Goal: Transaction & Acquisition: Register for event/course

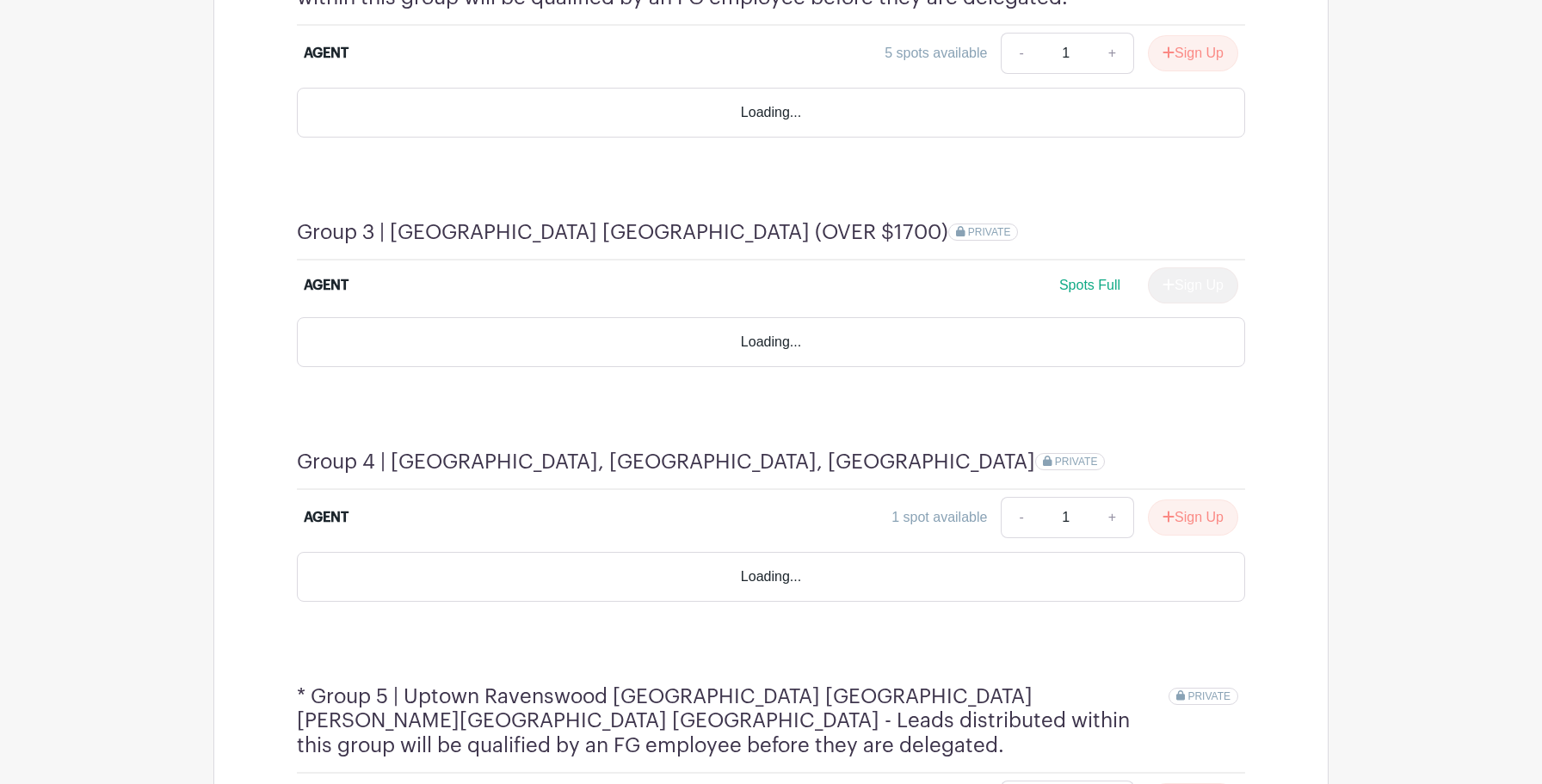
scroll to position [1594, 0]
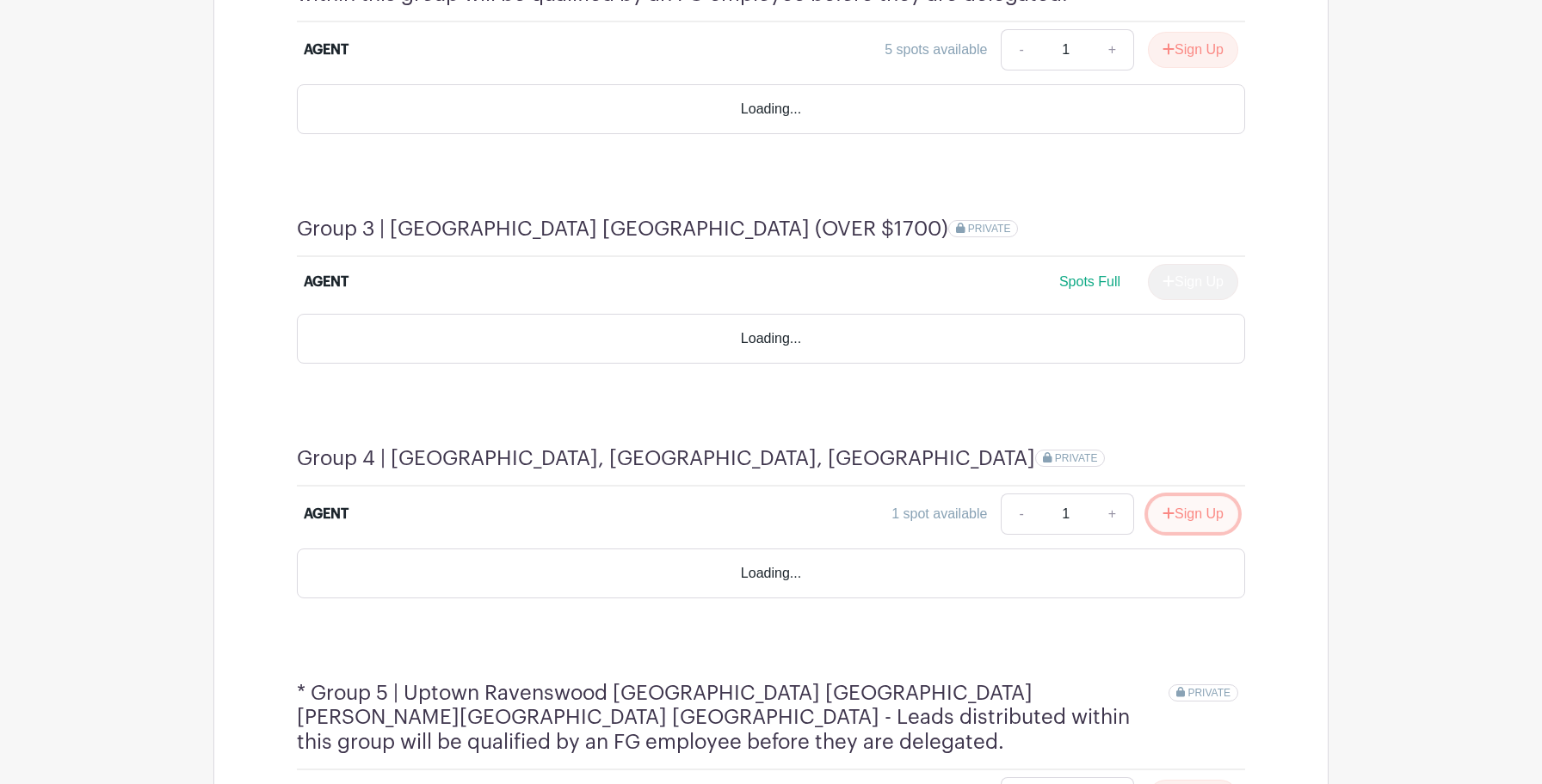
click at [1169, 497] on button "Sign Up" at bounding box center [1193, 514] width 90 height 36
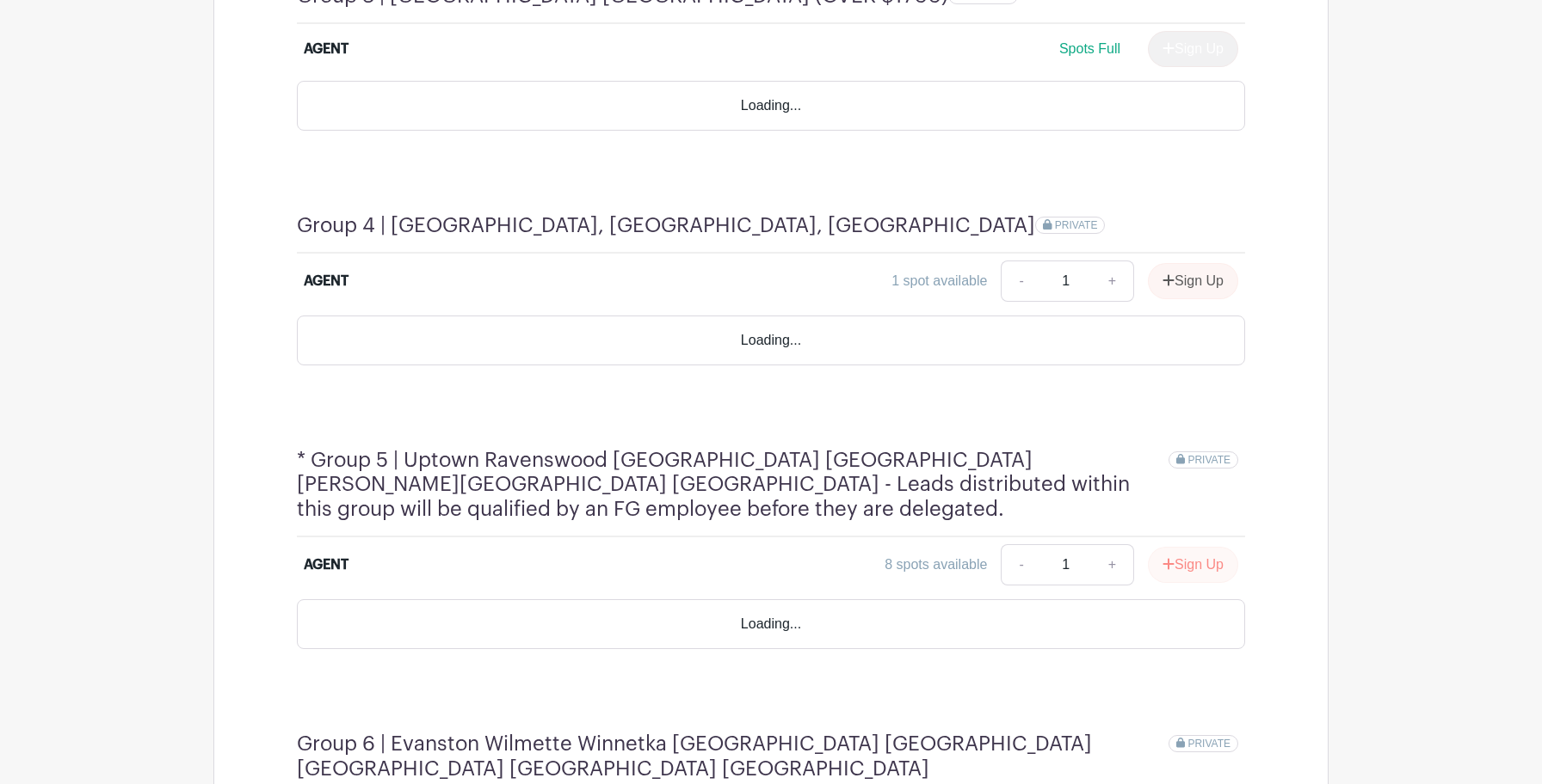
scroll to position [1876, 0]
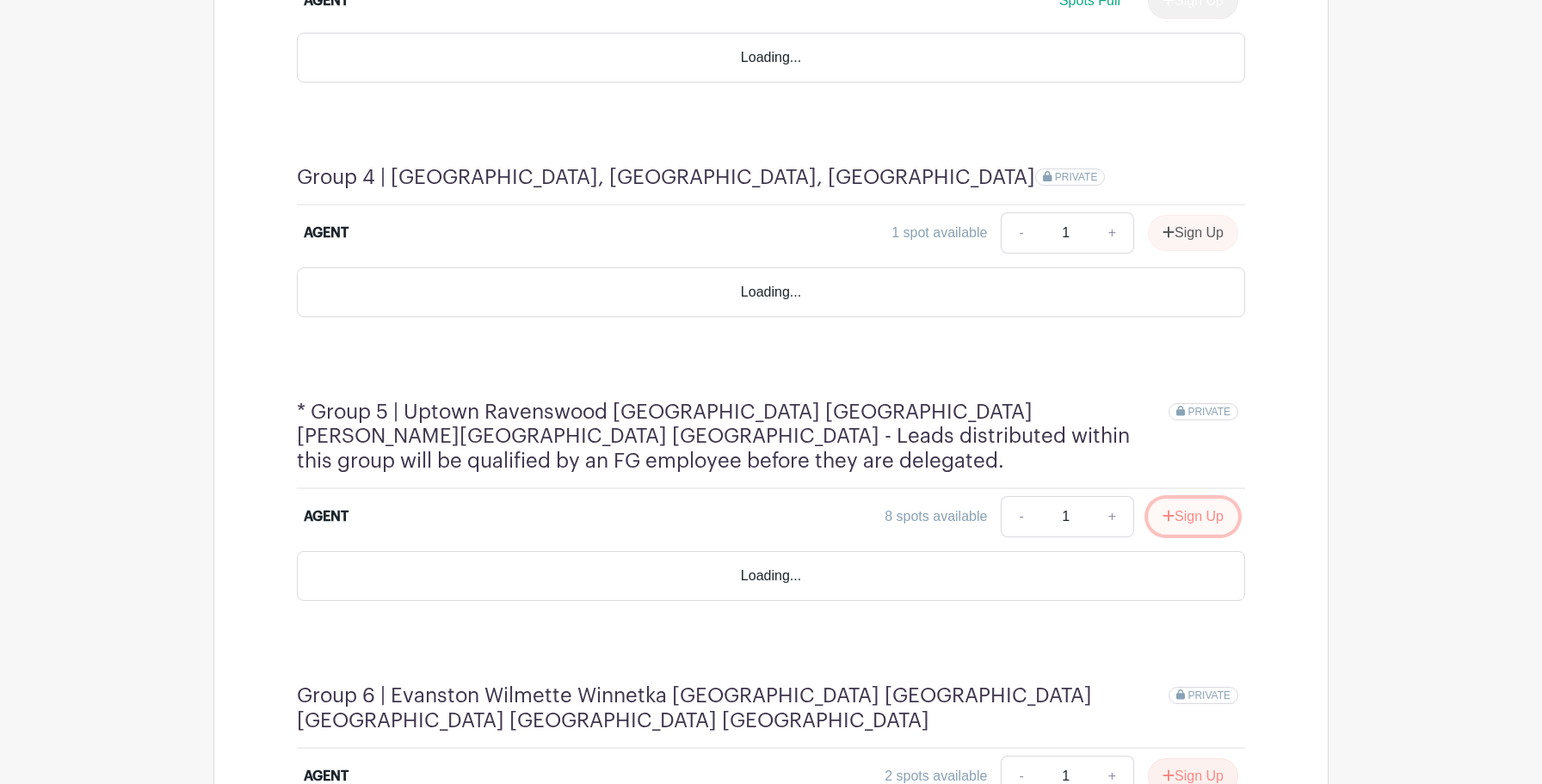
click at [1172, 498] on button "Sign Up" at bounding box center [1193, 516] width 90 height 36
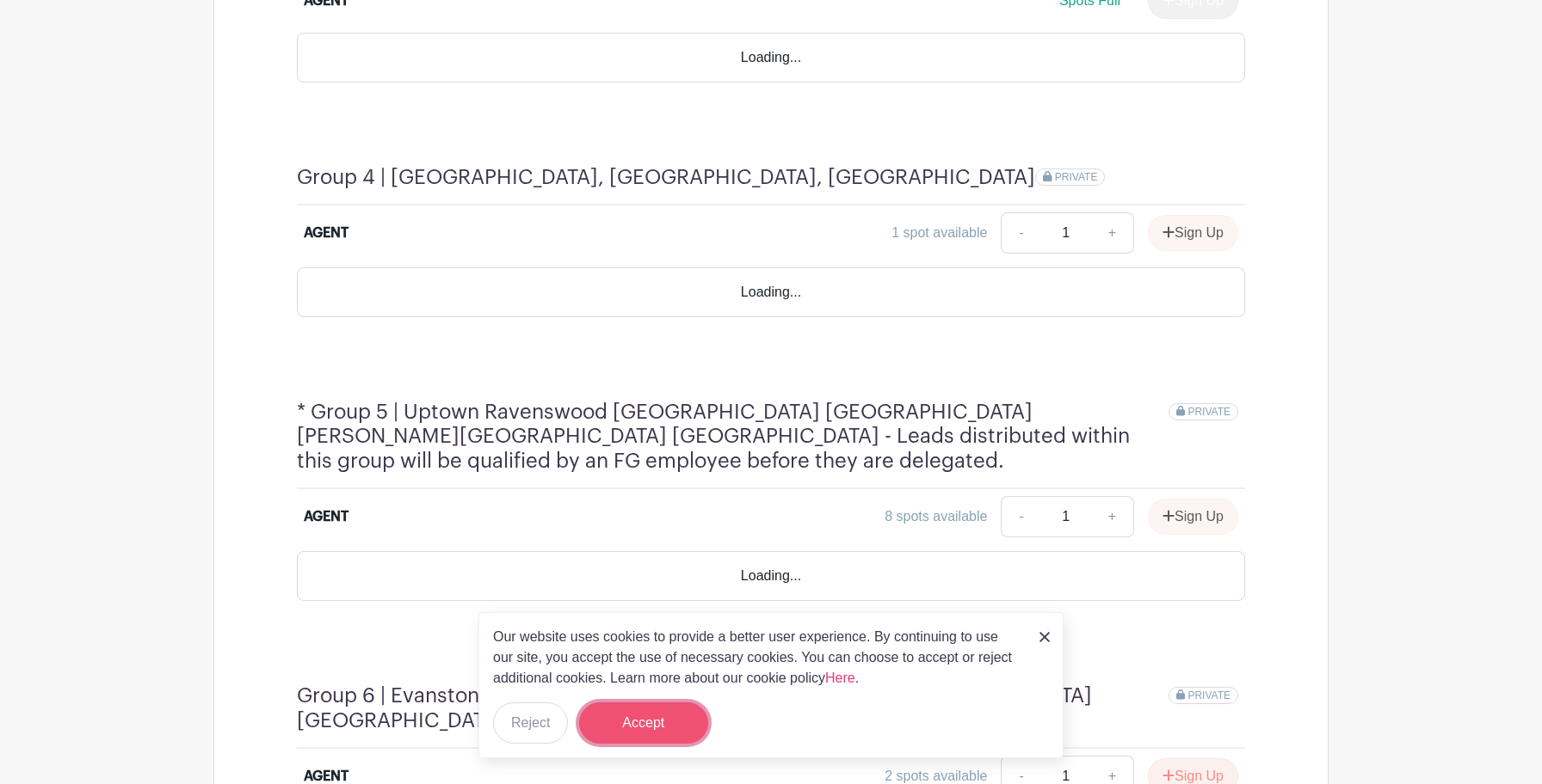
click at [670, 734] on button "Accept" at bounding box center [643, 724] width 129 height 41
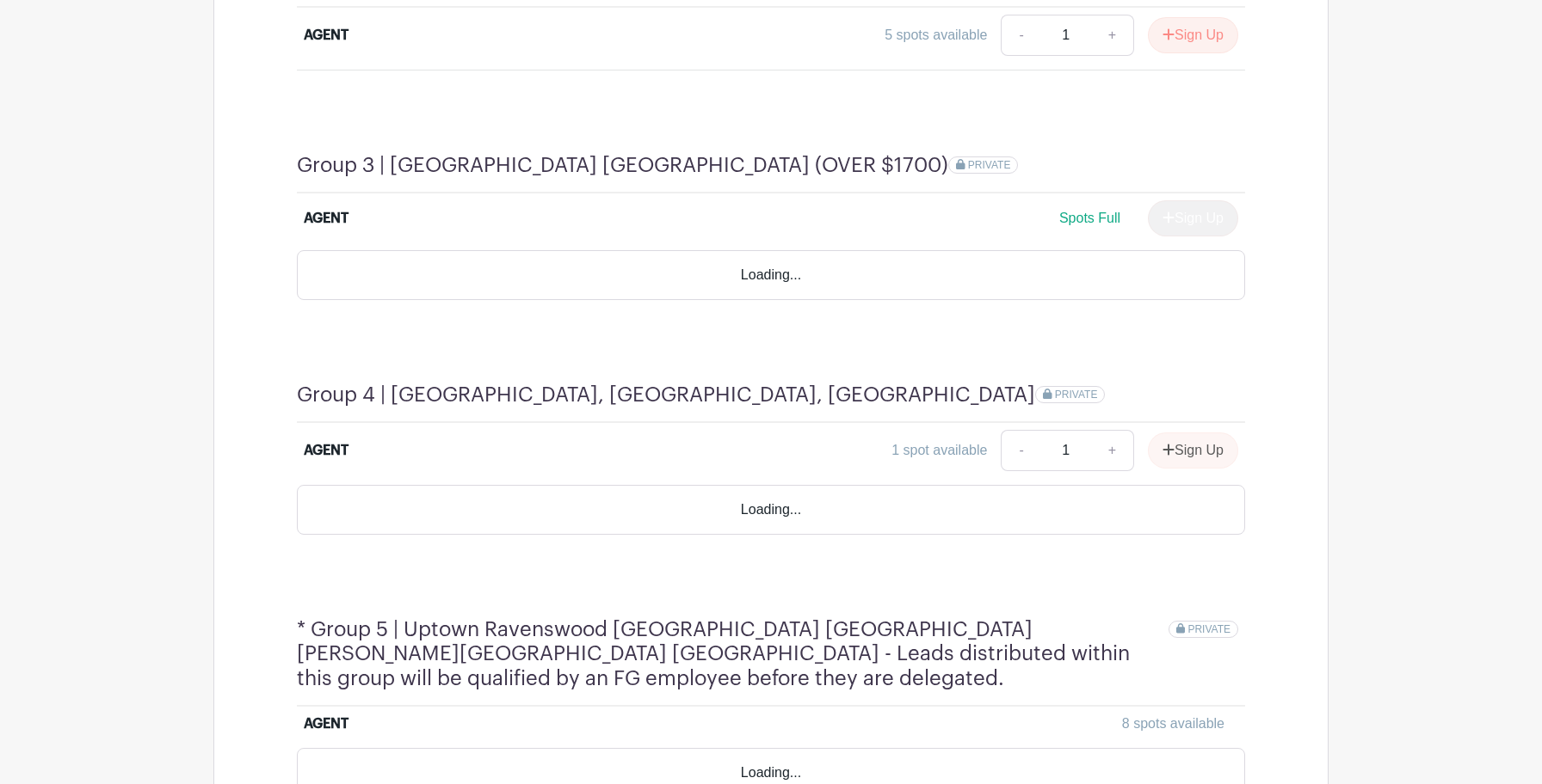
scroll to position [1510, 0]
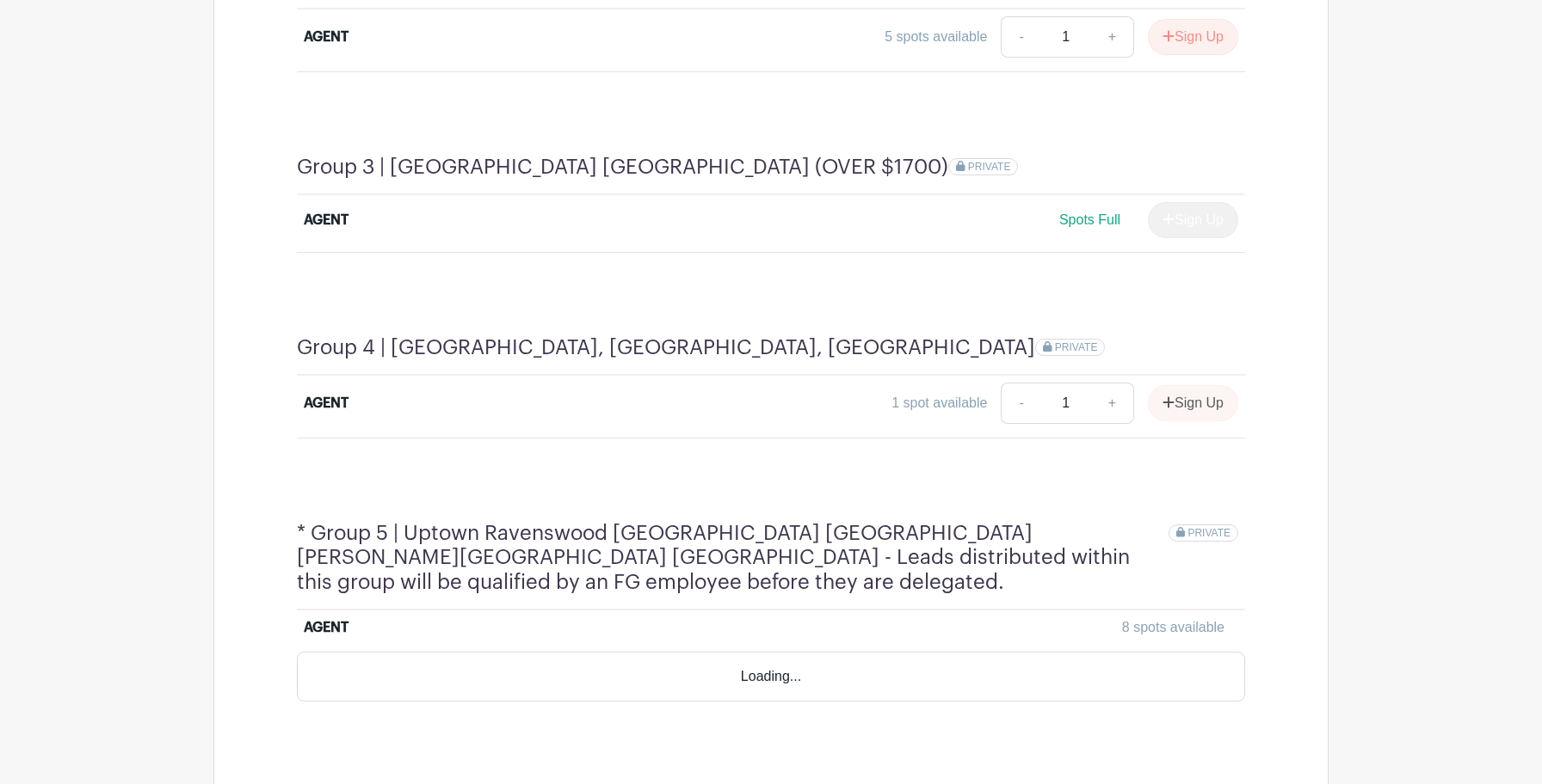
click at [1197, 417] on div "Group 4 | Roscoe Village, North center, Avondale Irving Park PRIVATE AGENT 1 sp…" at bounding box center [770, 386] width 1030 height 186
click at [1186, 385] on div "Sign Up" at bounding box center [1186, 403] width 104 height 36
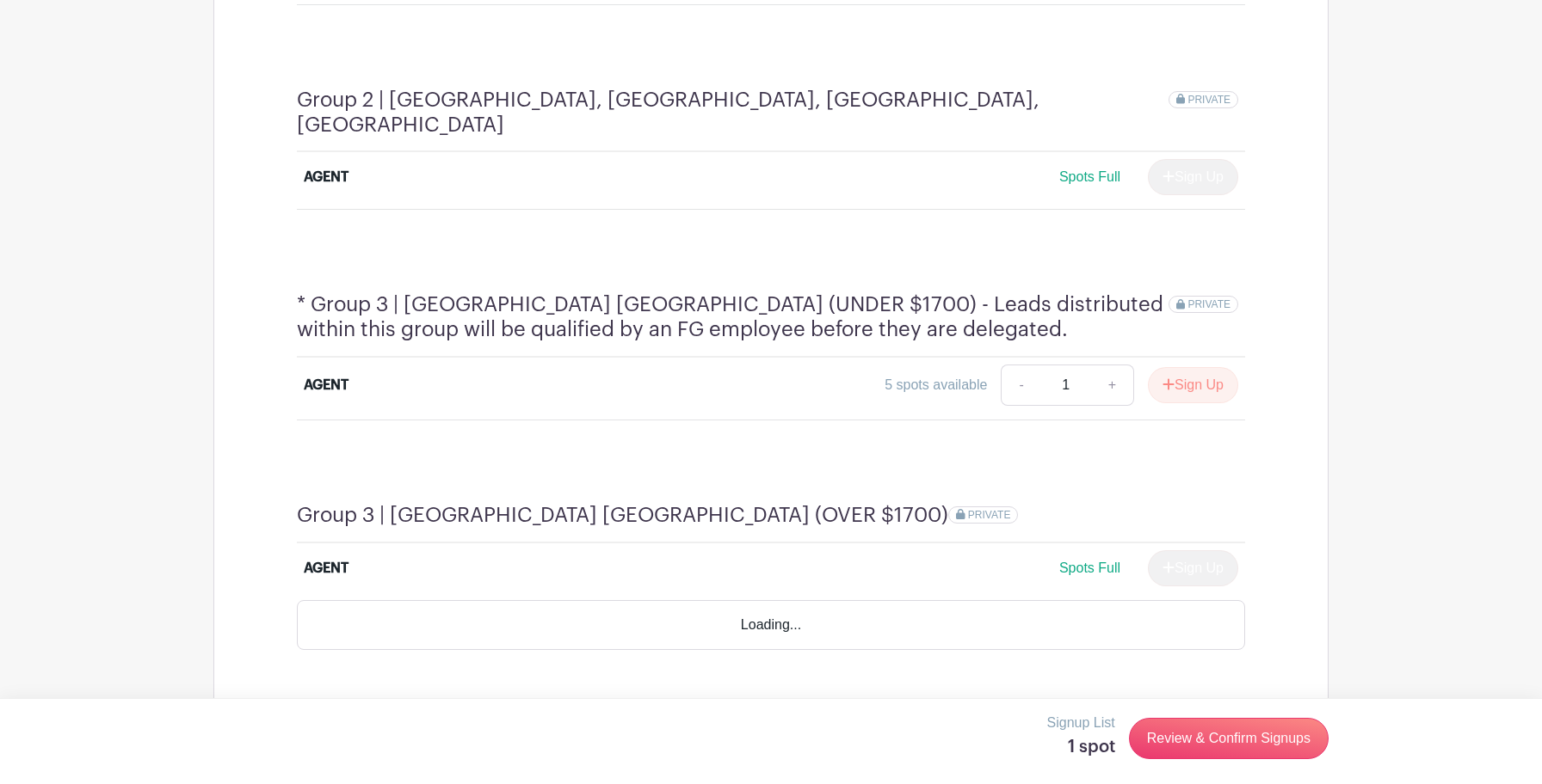
scroll to position [1165, 0]
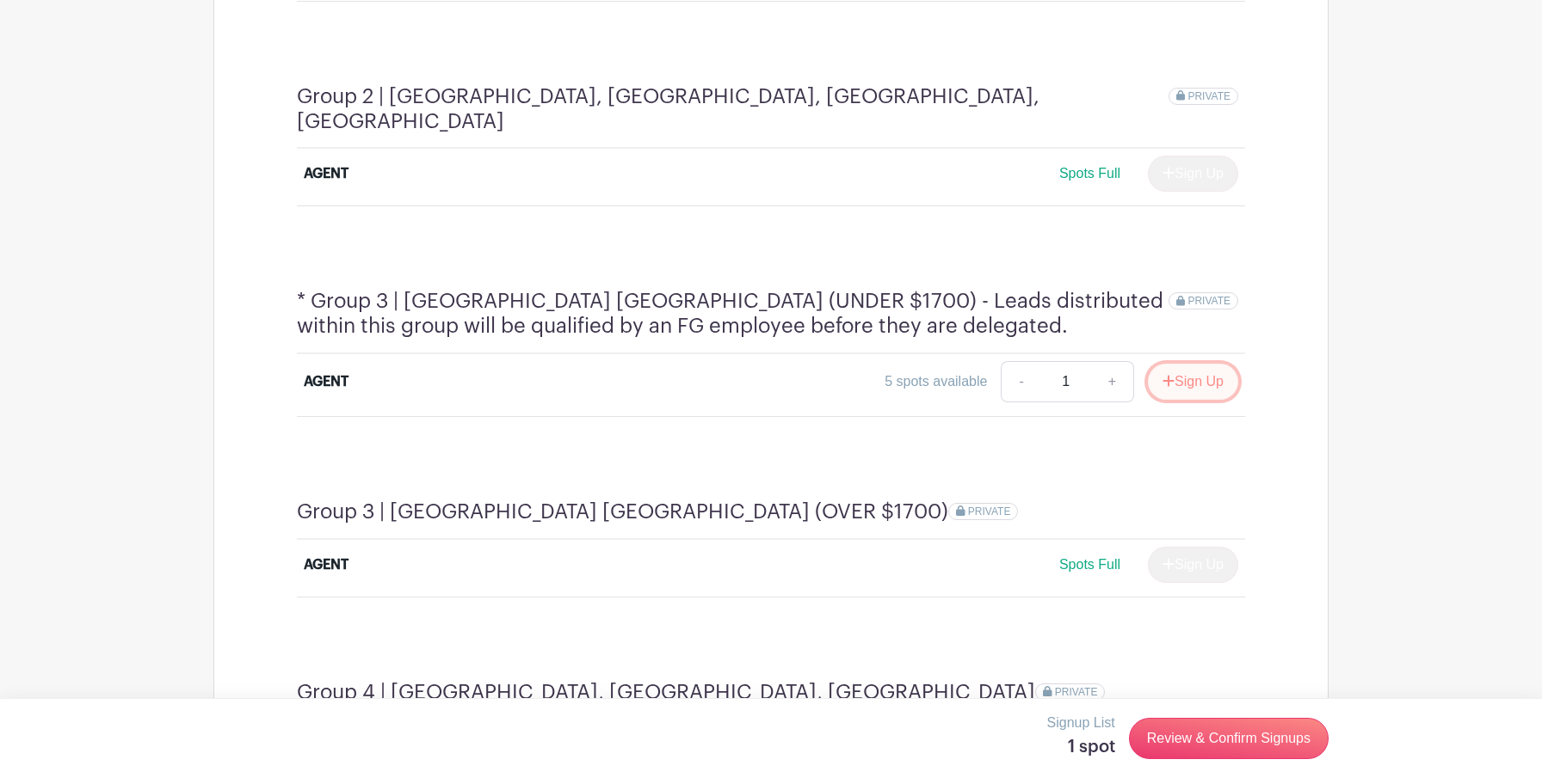
click at [1214, 364] on button "Sign Up" at bounding box center [1193, 382] width 90 height 36
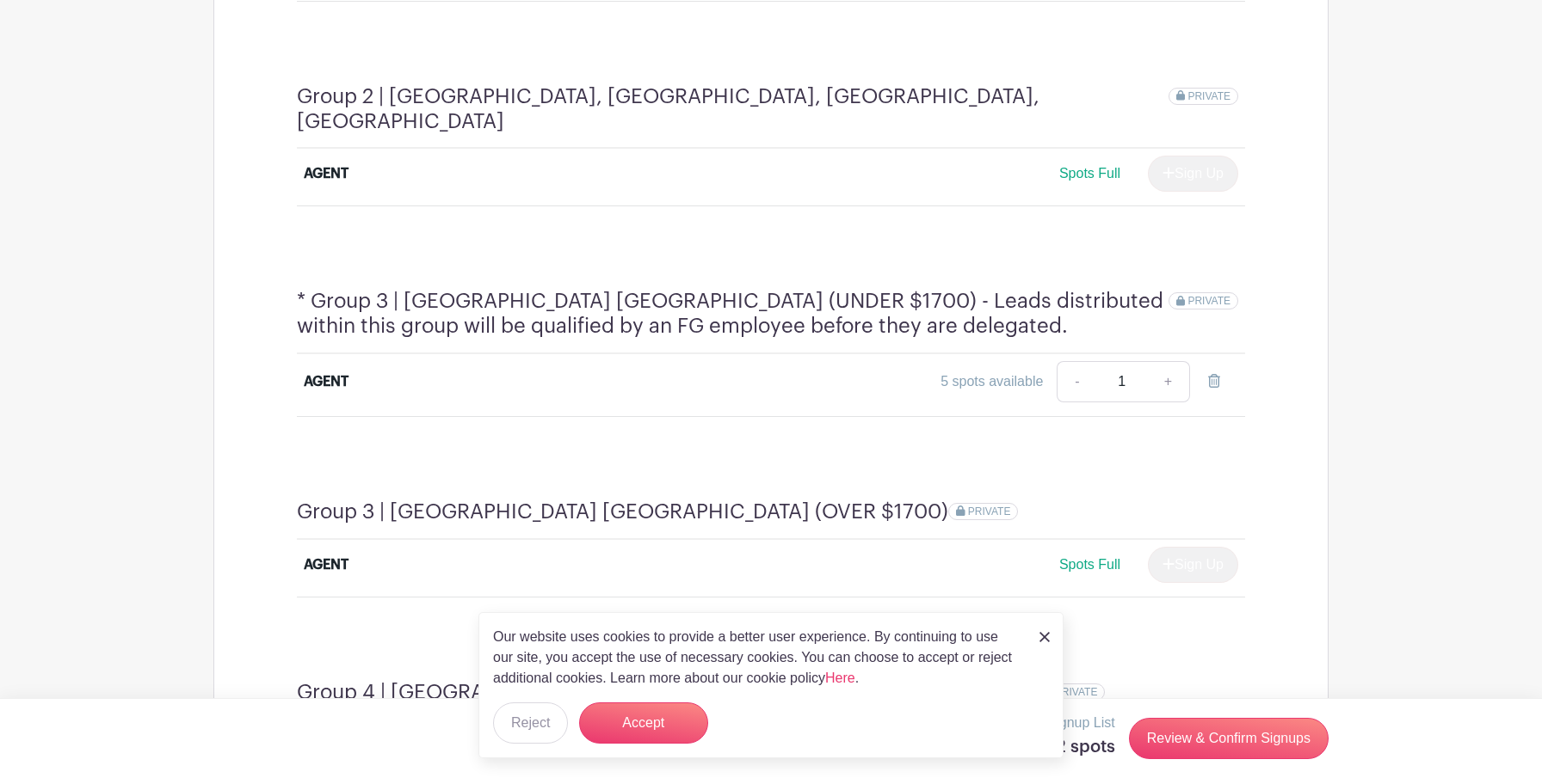
click at [1042, 640] on img at bounding box center [1044, 637] width 10 height 10
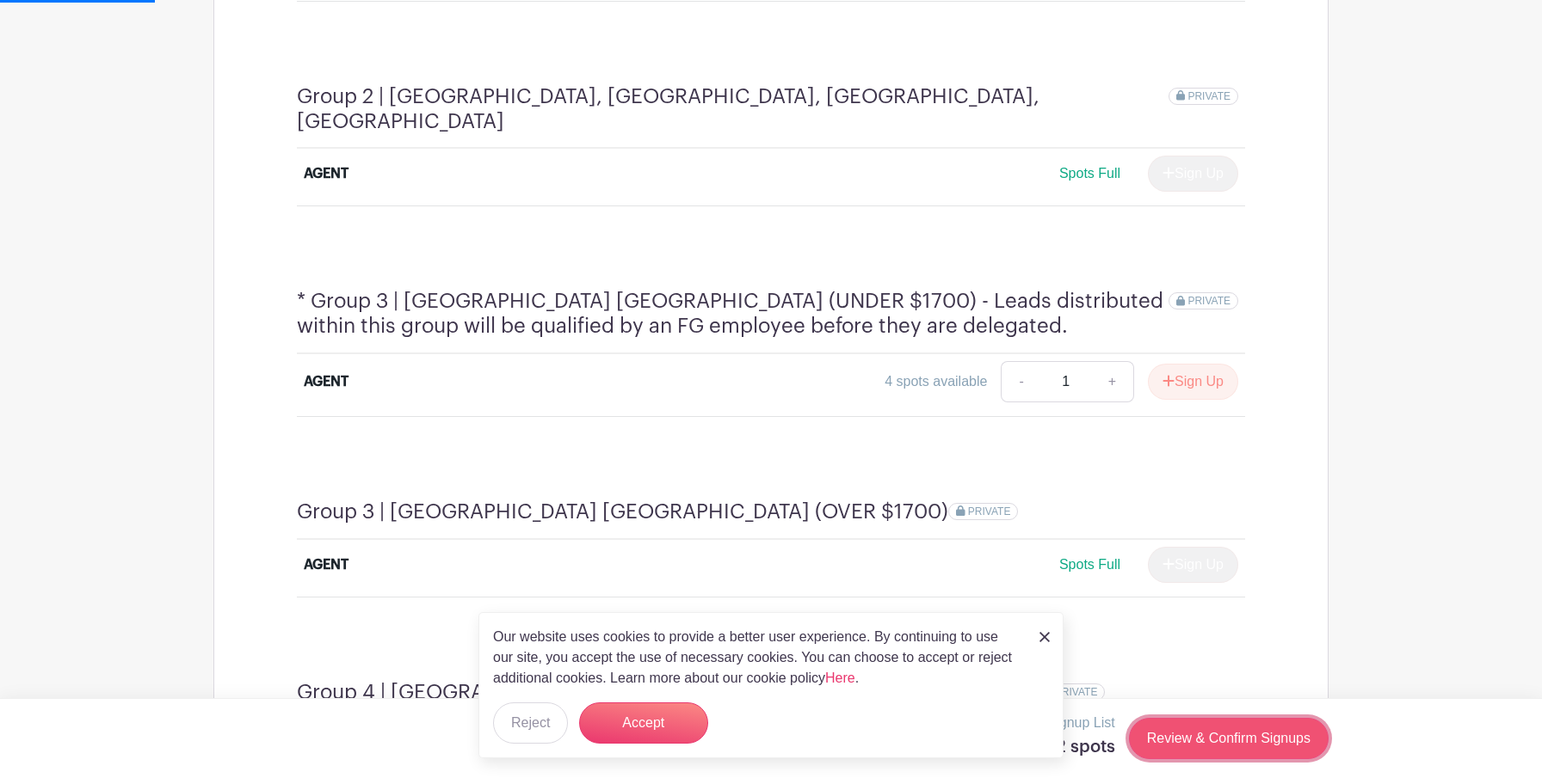
click at [1201, 734] on link "Review & Confirm Signups" at bounding box center [1228, 739] width 200 height 41
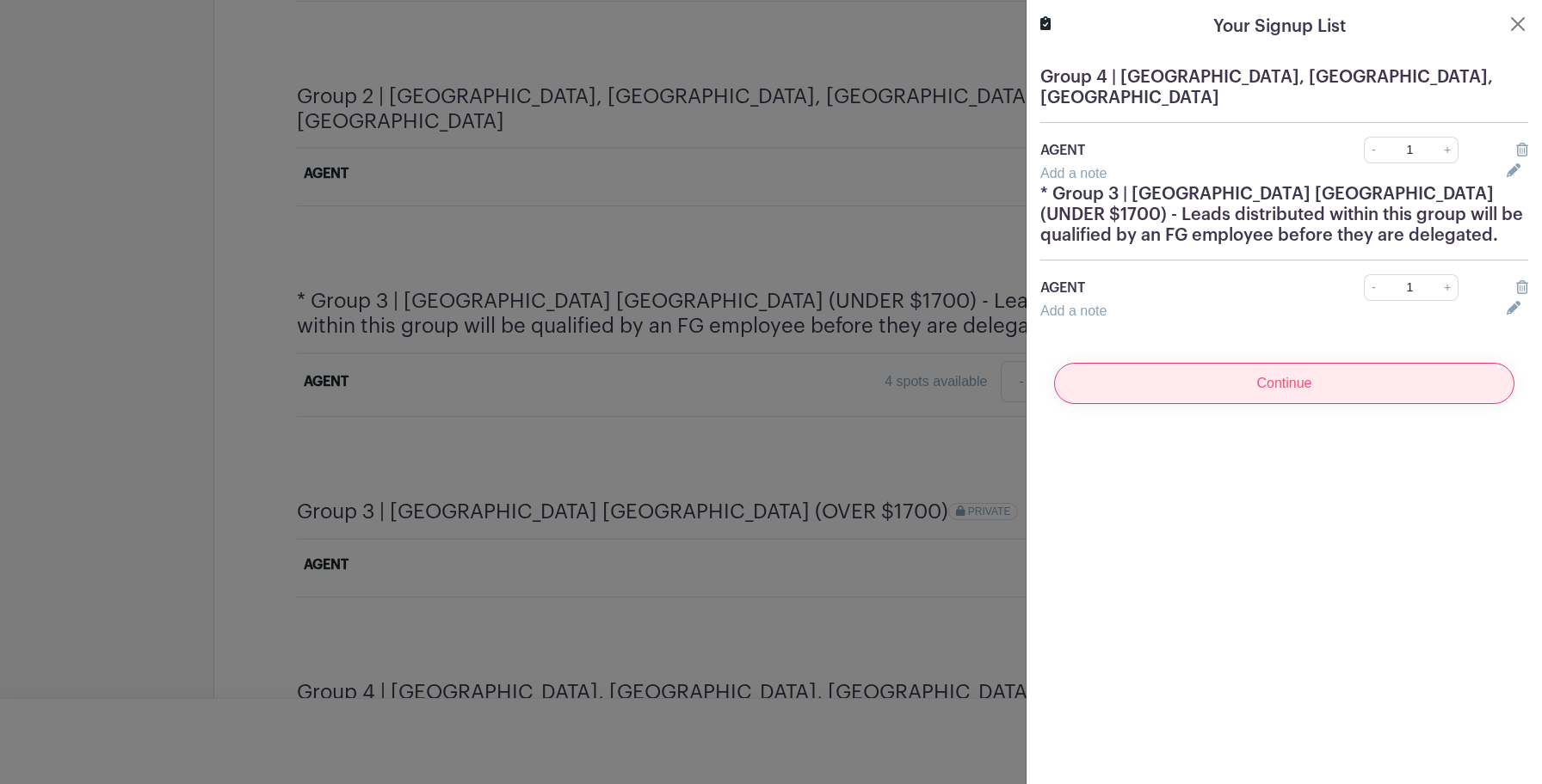
click at [1247, 370] on input "Continue" at bounding box center [1284, 384] width 460 height 41
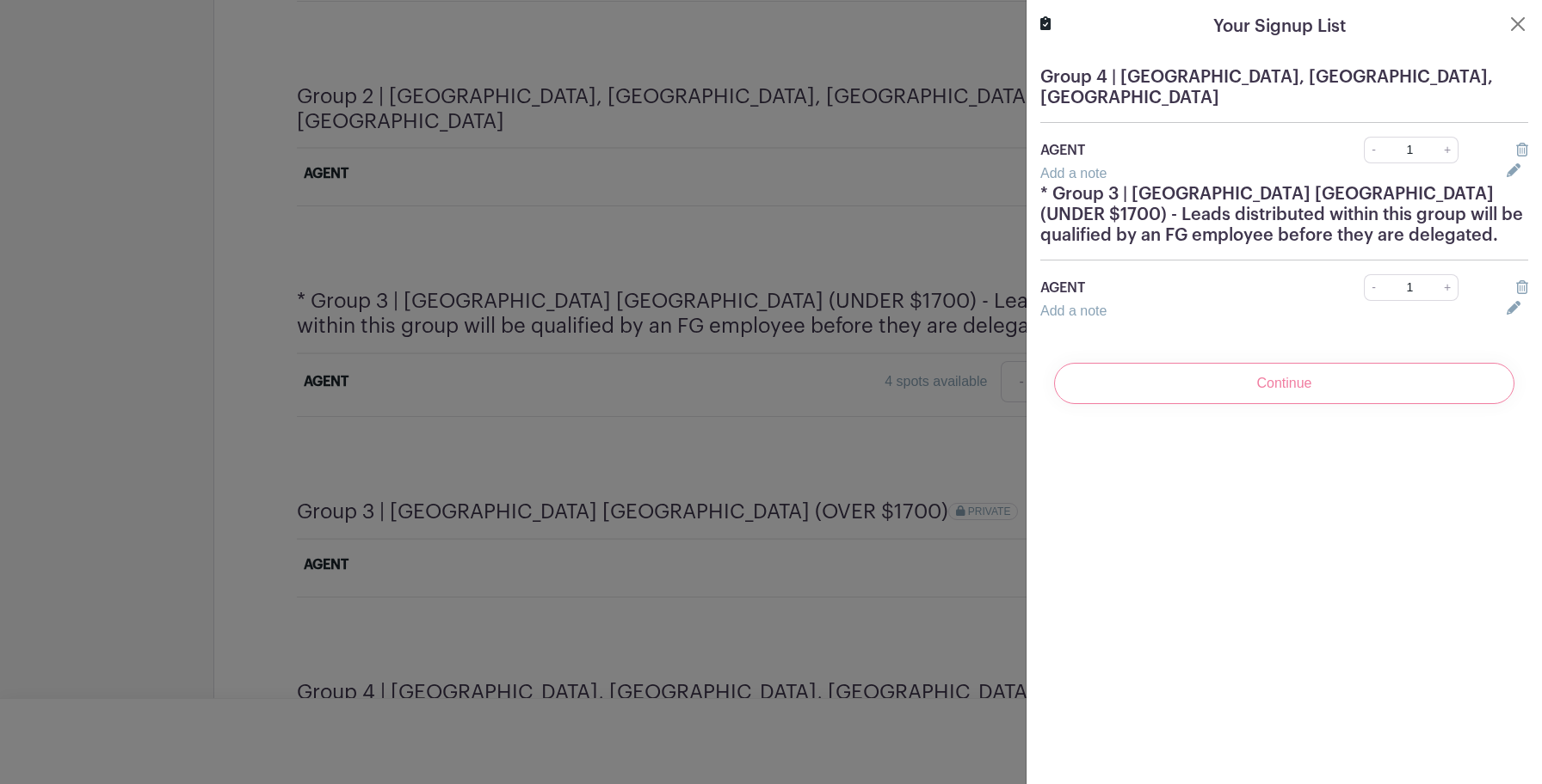
click at [1180, 393] on div "Continue" at bounding box center [1283, 384] width 487 height 69
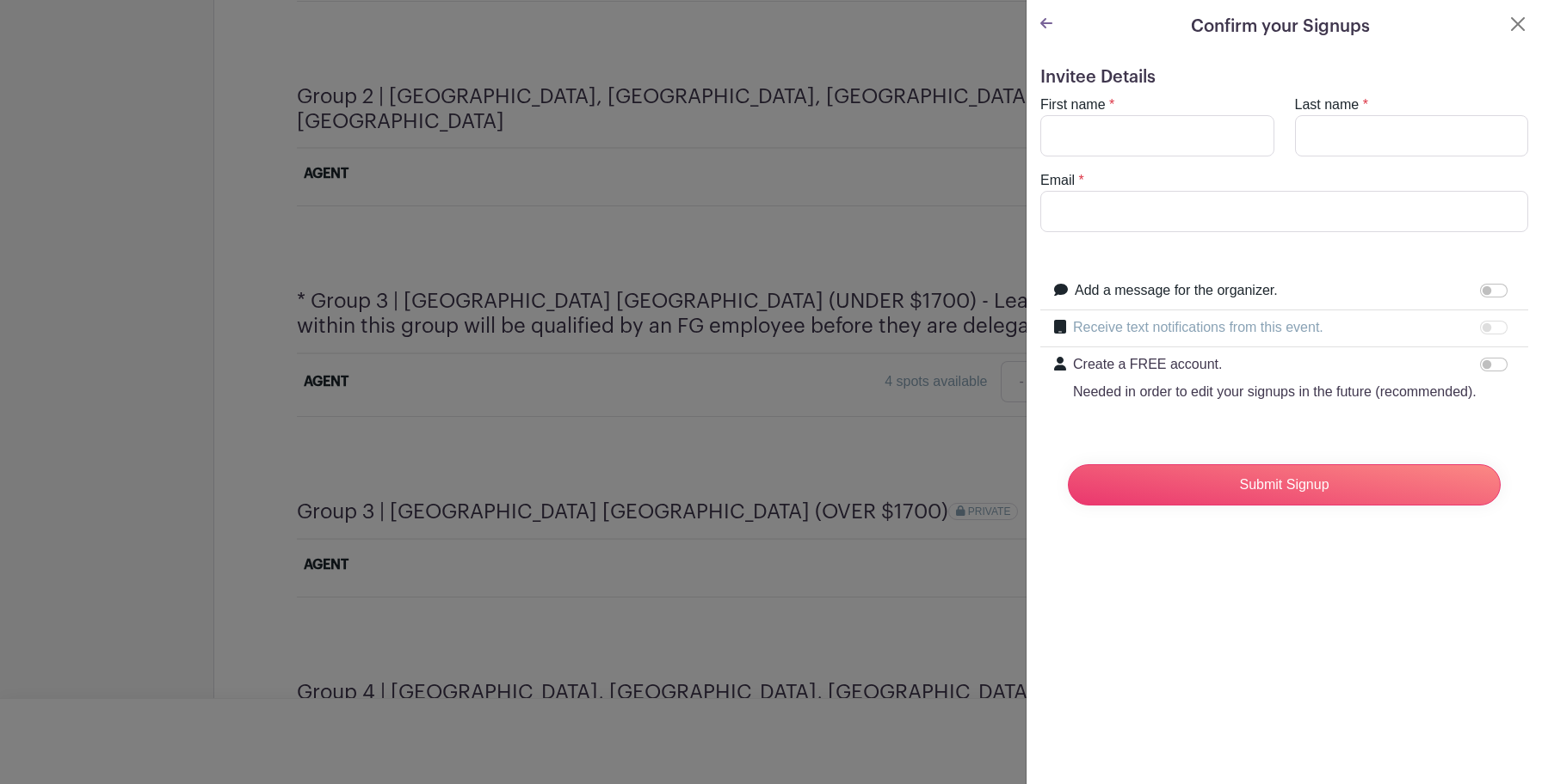
click at [1214, 163] on turbo-frame "First name * Last name * Email *" at bounding box center [1283, 163] width 487 height 138
click at [1213, 126] on input "First name" at bounding box center [1156, 136] width 234 height 41
type input "Ena"
type input "Sarancic"
click at [1283, 227] on input "Email" at bounding box center [1283, 212] width 487 height 41
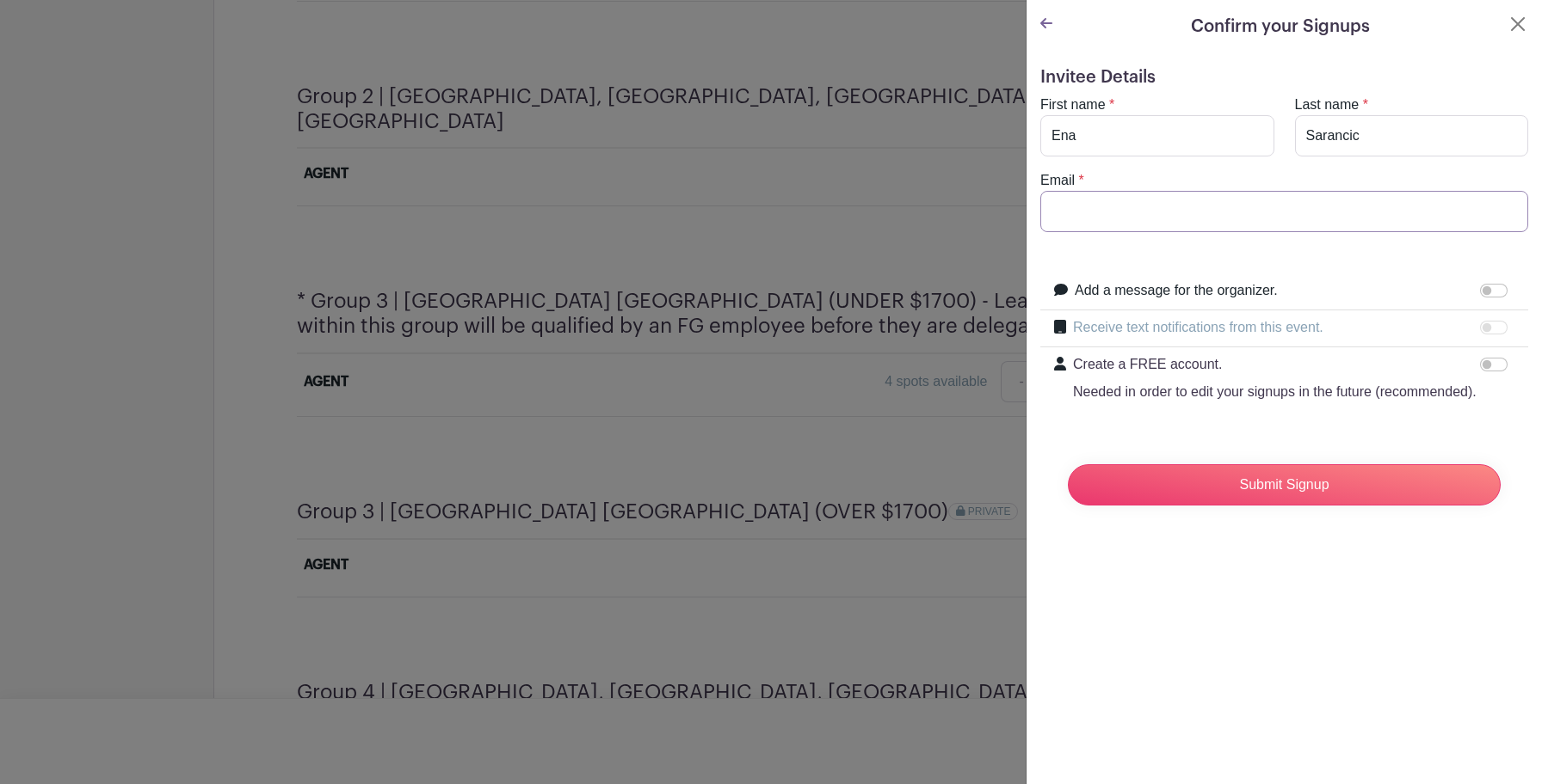
type input "[EMAIL_ADDRESS][DOMAIN_NAME]"
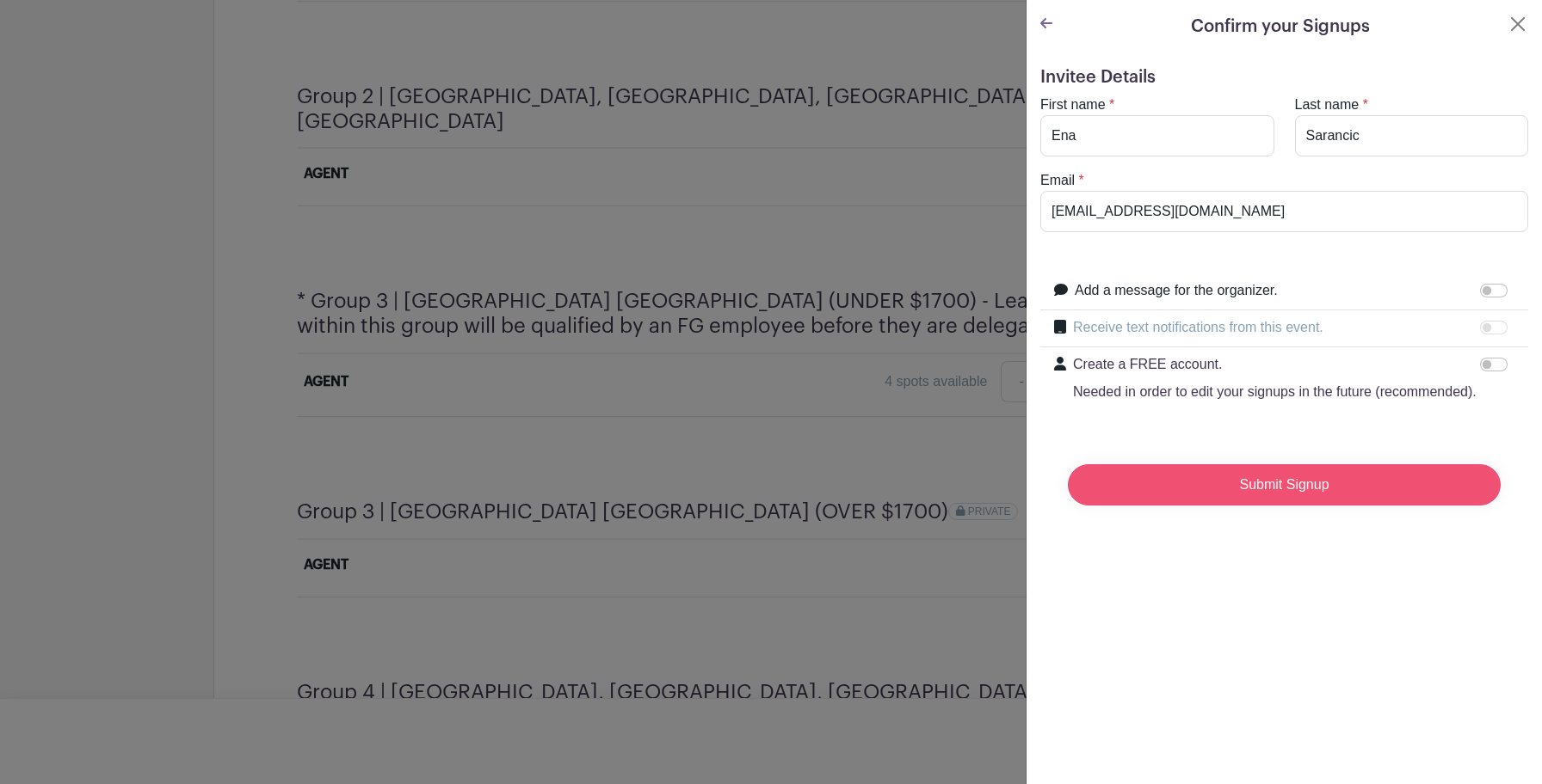
click at [1215, 478] on input "Submit Signup" at bounding box center [1284, 485] width 433 height 41
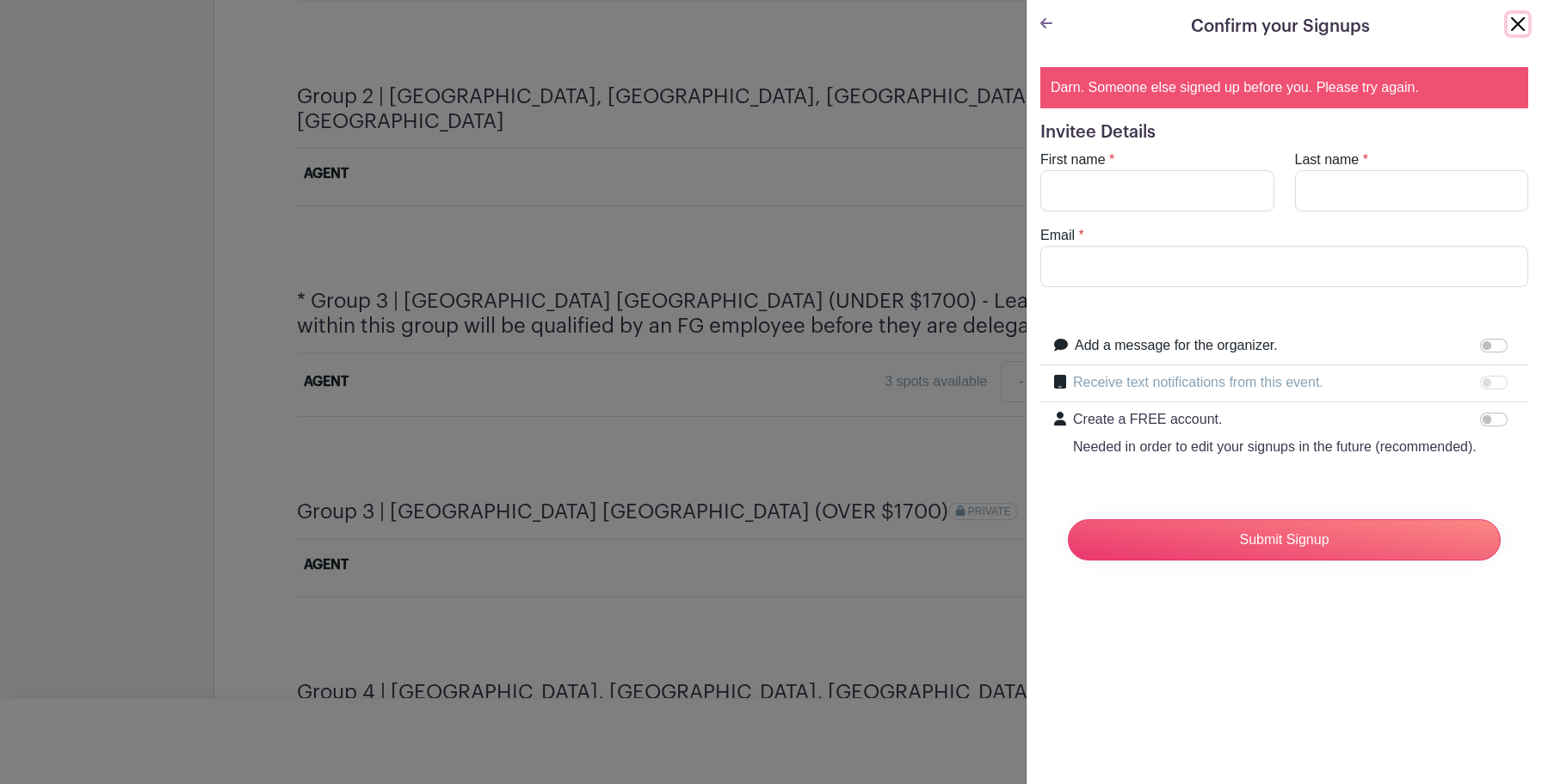
click at [1518, 22] on button "Close" at bounding box center [1517, 24] width 21 height 21
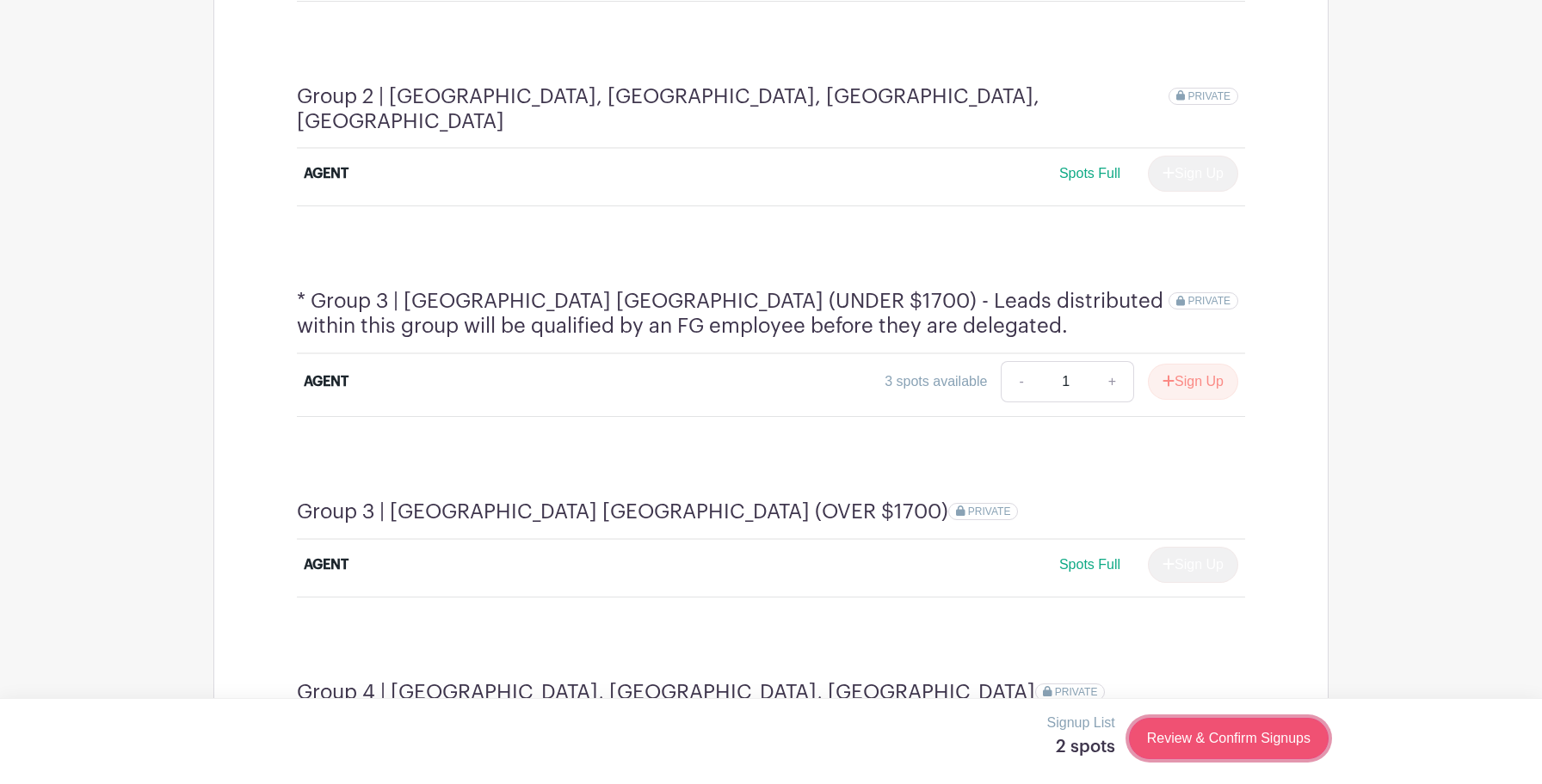
click at [1185, 738] on link "Review & Confirm Signups" at bounding box center [1228, 739] width 200 height 41
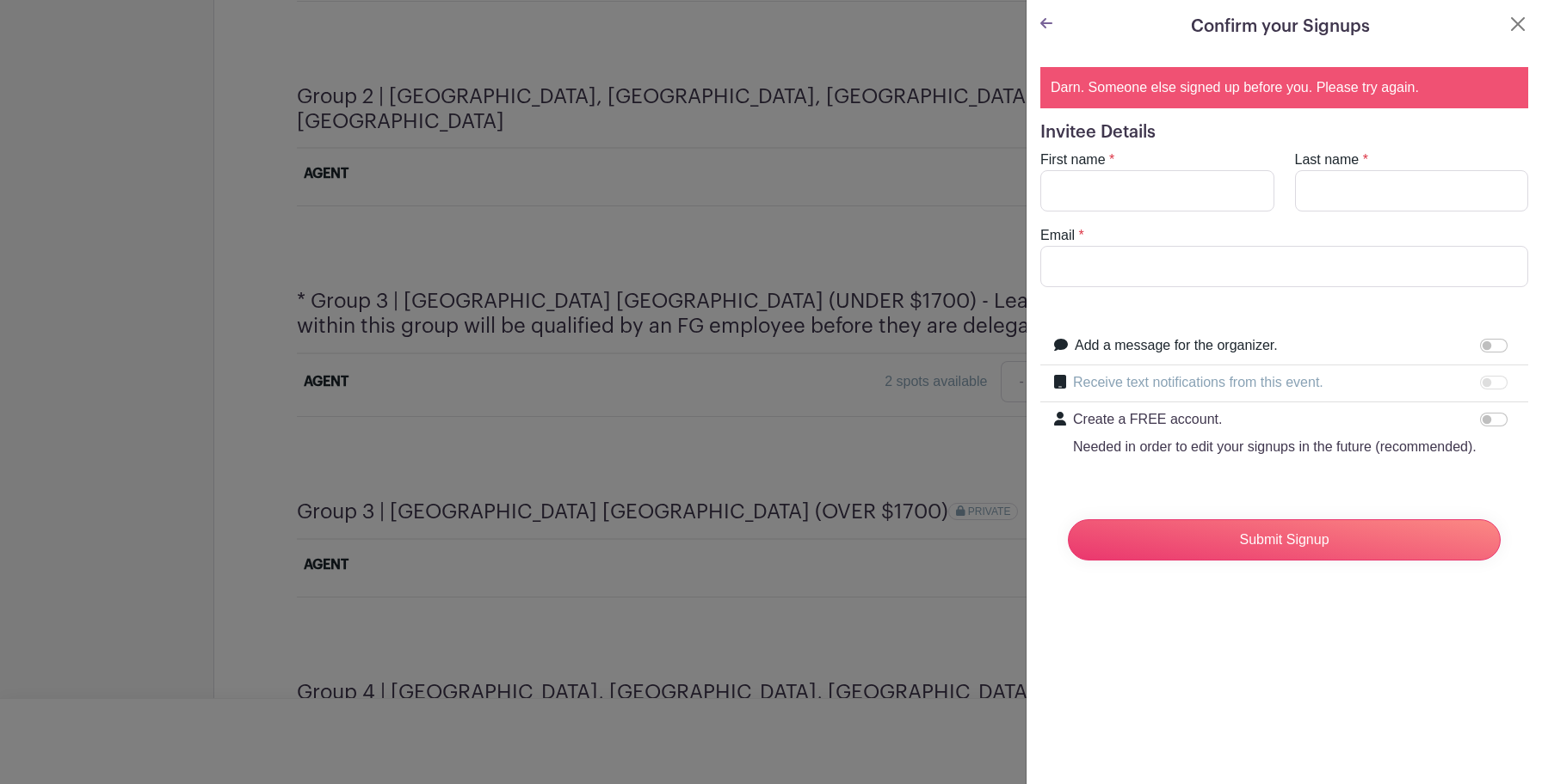
click at [1048, 31] on link at bounding box center [1045, 24] width 12 height 15
click at [1045, 20] on icon at bounding box center [1045, 23] width 12 height 10
click at [1042, 18] on icon at bounding box center [1045, 23] width 12 height 14
click at [1046, 28] on icon at bounding box center [1045, 23] width 12 height 14
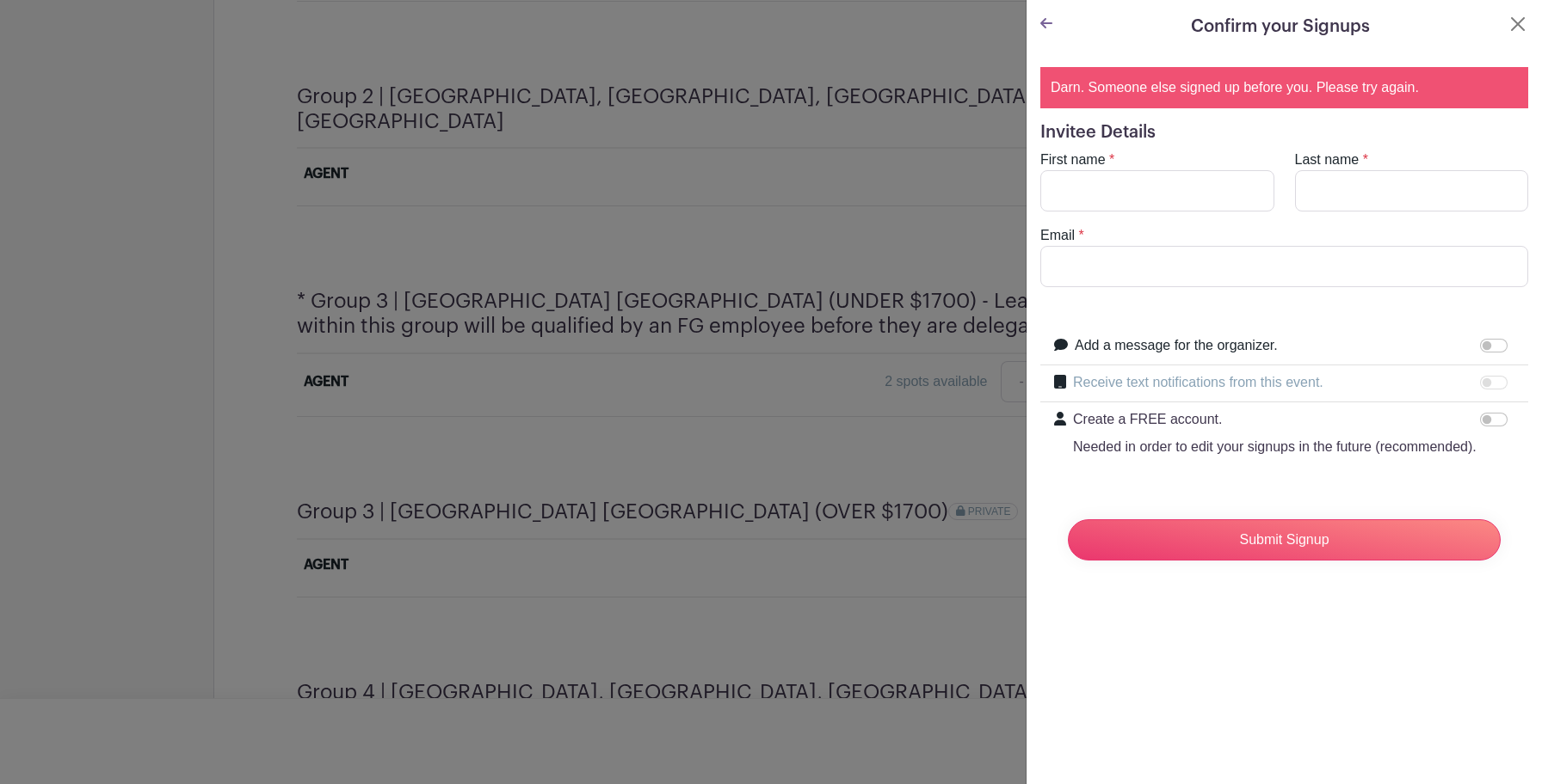
click at [1046, 28] on icon at bounding box center [1045, 23] width 12 height 14
click at [1521, 24] on button "Close" at bounding box center [1517, 24] width 21 height 21
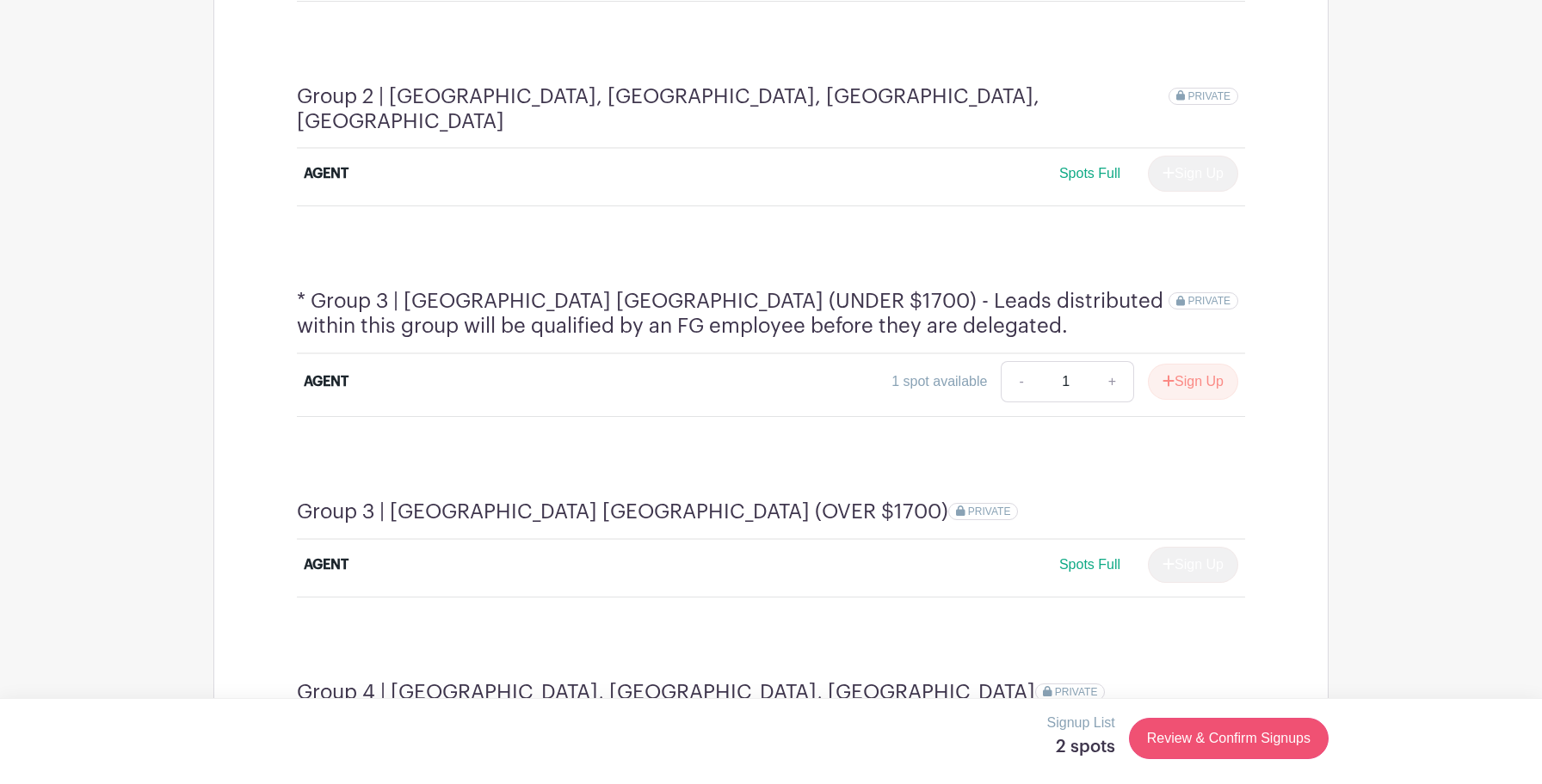
click at [1196, 717] on div "Signup List 2 spots Review & Confirm Signups" at bounding box center [770, 739] width 1115 height 52
click at [1196, 730] on link "Review & Confirm Signups" at bounding box center [1228, 739] width 200 height 41
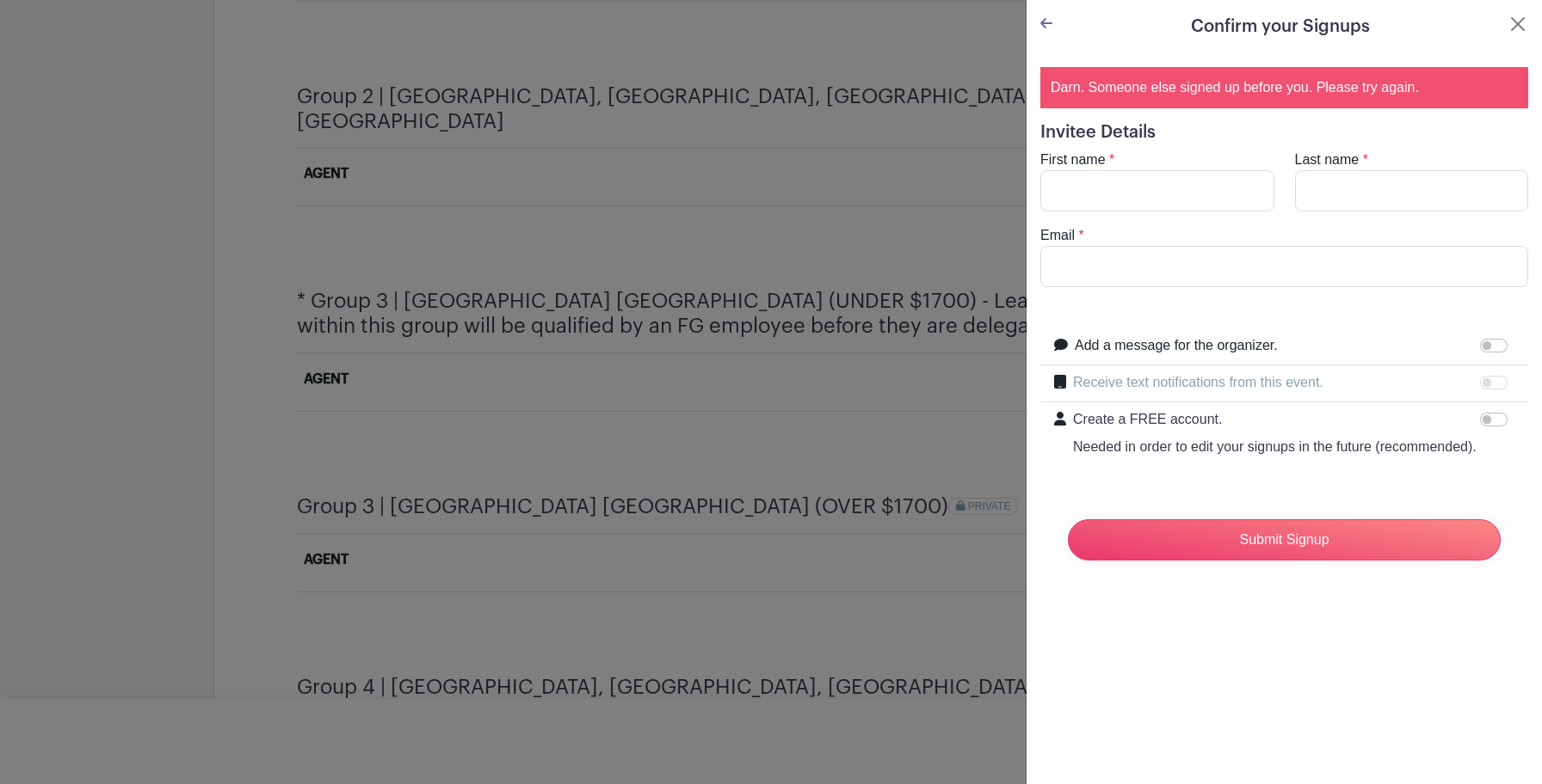
click at [1049, 41] on turbo-frame "Confirm your Signups Darn. Someone else signed up before you. Please try again.…" at bounding box center [1284, 301] width 516 height 602
click at [1046, 23] on icon at bounding box center [1045, 23] width 12 height 10
